Goal: Information Seeking & Learning: Find specific fact

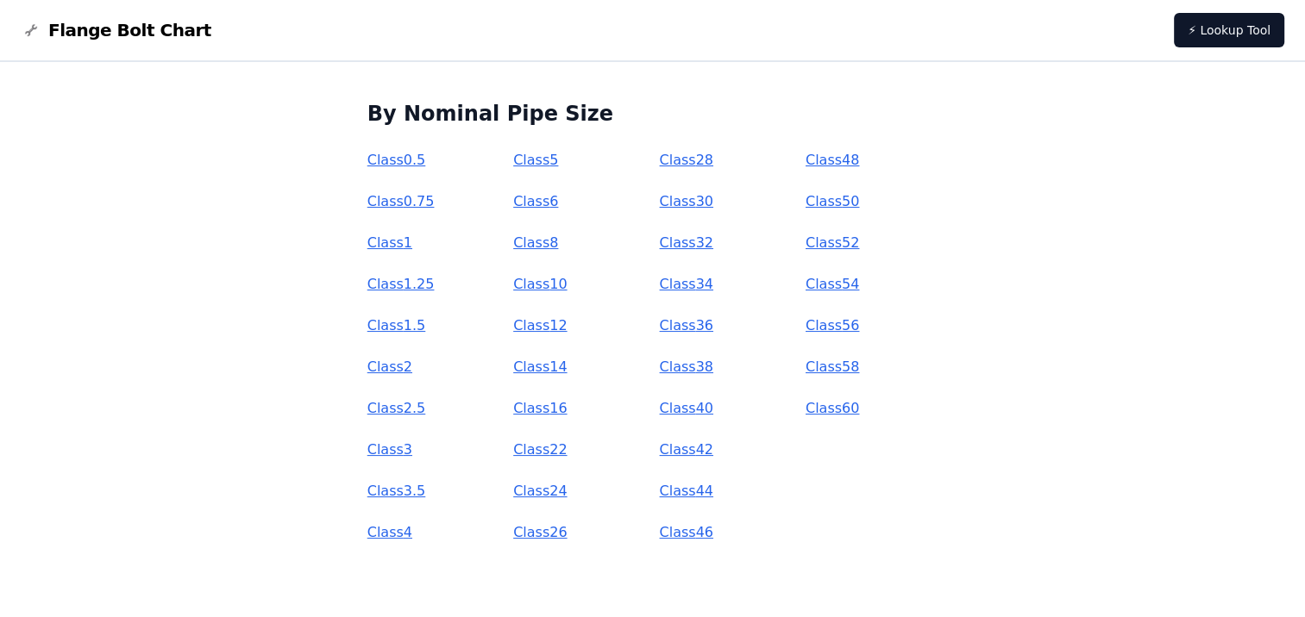
scroll to position [217, 0]
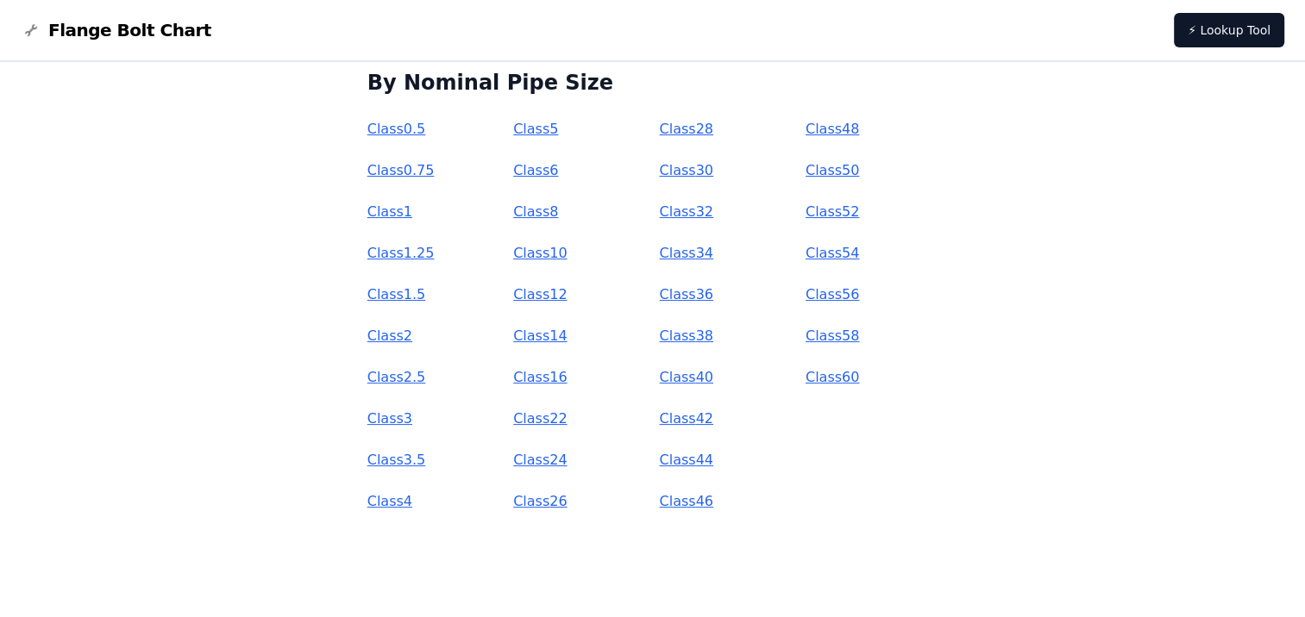
click at [412, 504] on link "Class 4" at bounding box center [389, 501] width 45 height 16
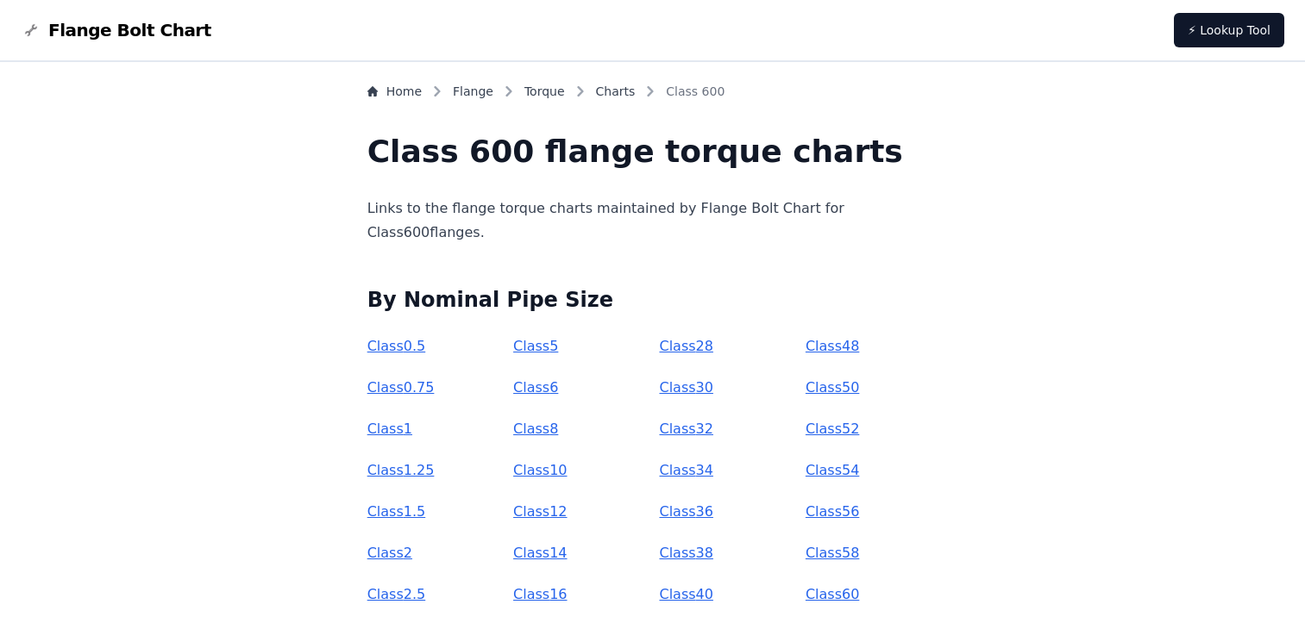
scroll to position [214, 0]
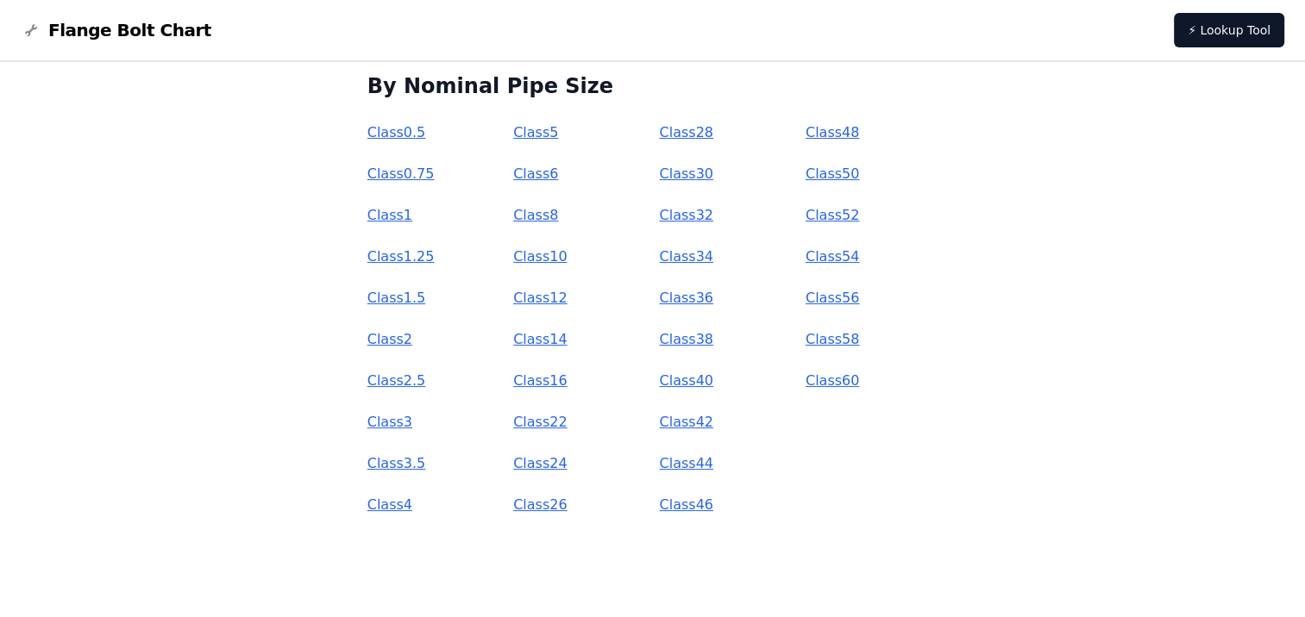
click at [558, 176] on link "Class 6" at bounding box center [535, 174] width 45 height 16
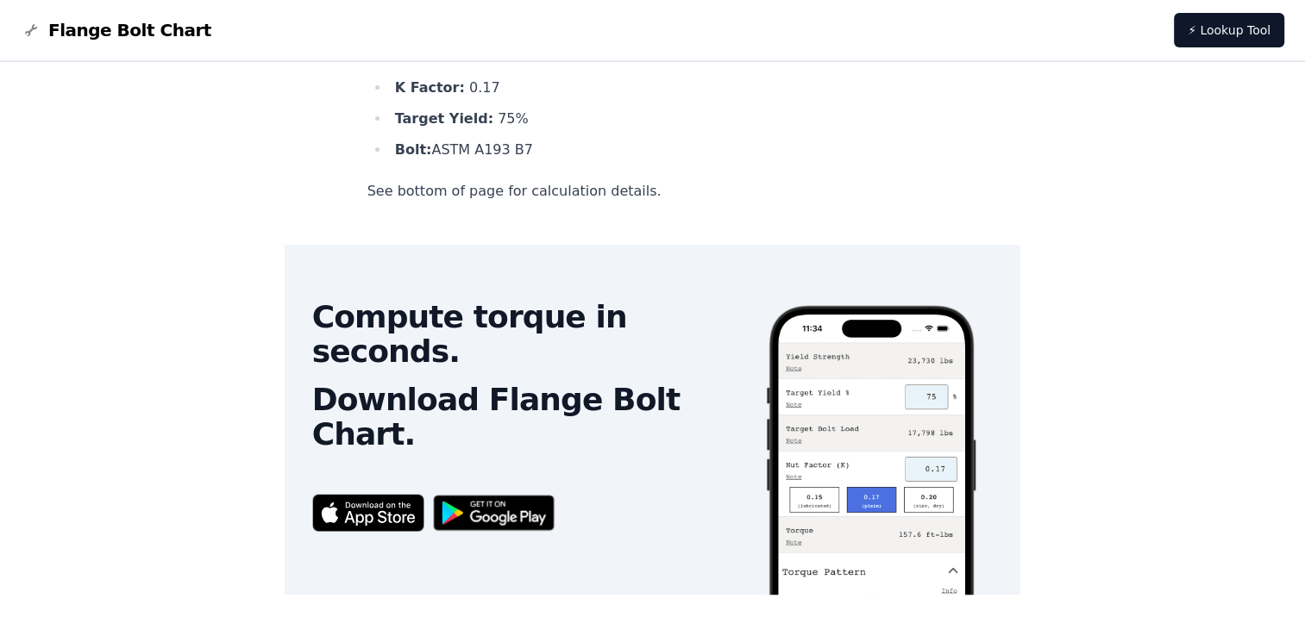
scroll to position [954, 0]
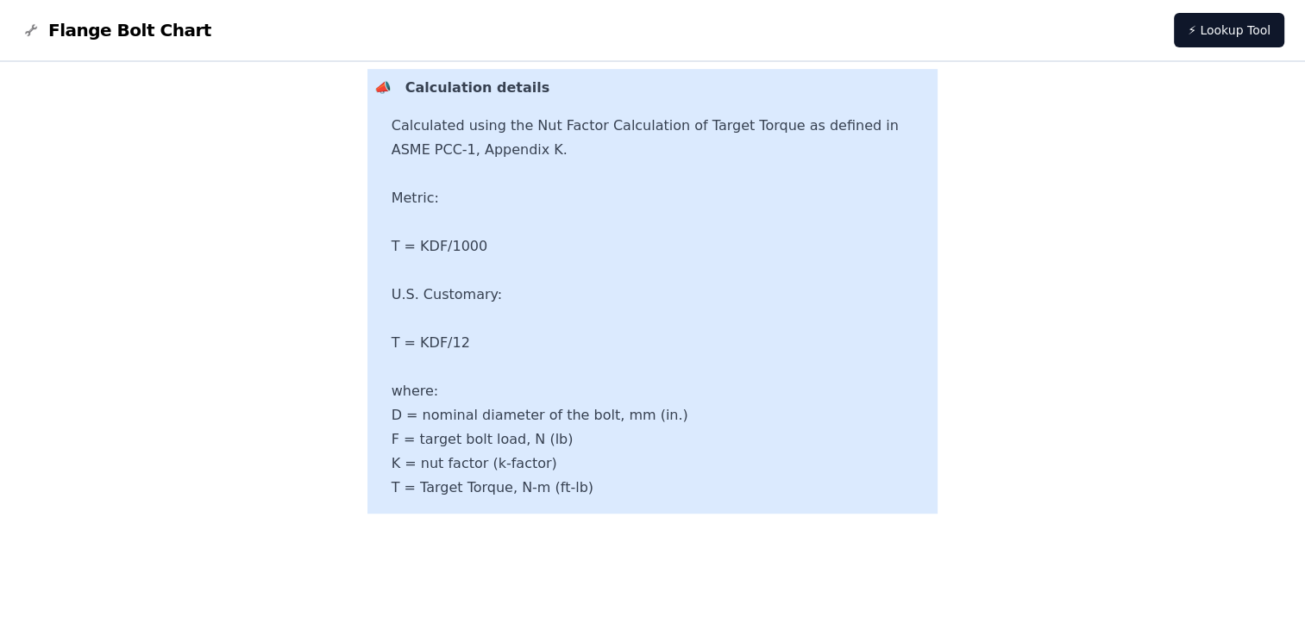
click at [559, 97] on p "Calculation details" at bounding box center [668, 88] width 526 height 24
click at [566, 160] on p "Calculated using the Nut Factor Calculation of Target Torque as defined in ASME…" at bounding box center [661, 307] width 540 height 386
